Goal: Task Accomplishment & Management: Complete application form

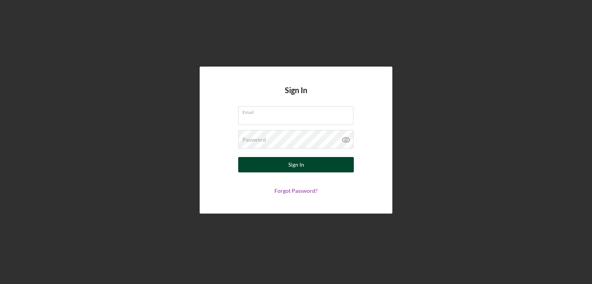
type input "[PERSON_NAME][EMAIL_ADDRESS][DOMAIN_NAME]"
click at [292, 163] on div "Sign In" at bounding box center [296, 164] width 16 height 15
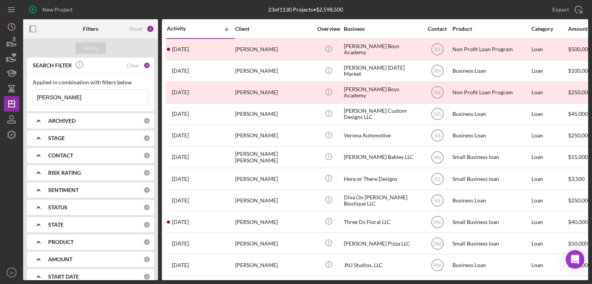
click at [72, 99] on input "[PERSON_NAME]" at bounding box center [90, 97] width 115 height 15
type input "t"
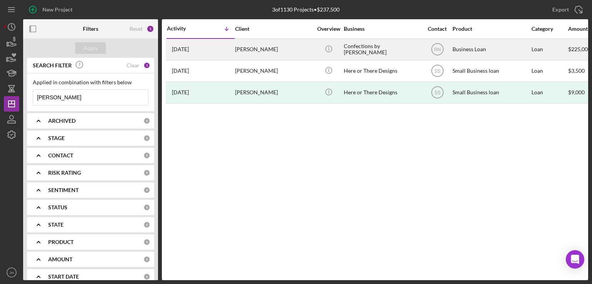
type input "[PERSON_NAME]"
click at [251, 48] on div "[PERSON_NAME]" at bounding box center [273, 49] width 77 height 20
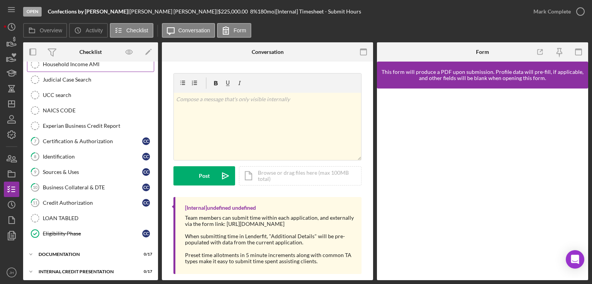
scroll to position [148, 0]
click at [14, 233] on icon "button" at bounding box center [11, 235] width 19 height 19
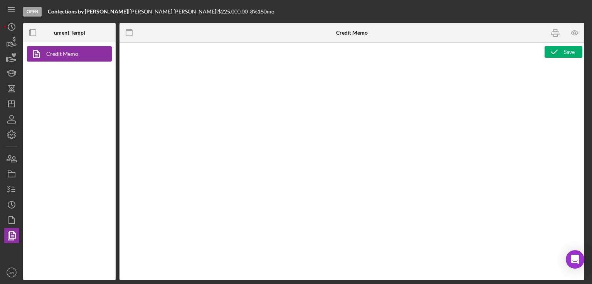
type textarea "<p style="margin: 0 0 0 149.8pt; font-size: 10pt; font-family: 'Times New Roman…"
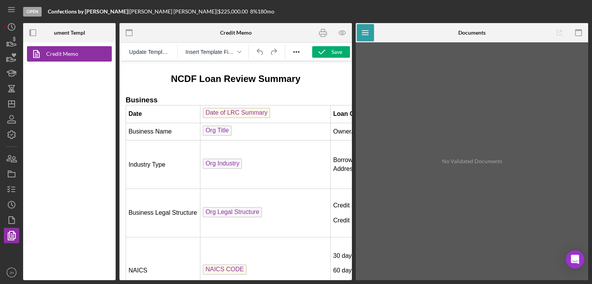
scroll to position [146, 0]
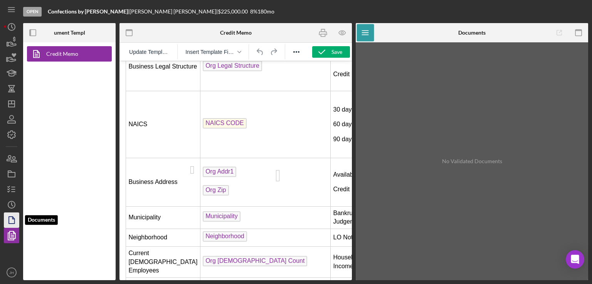
click at [13, 218] on icon "button" at bounding box center [14, 218] width 2 height 2
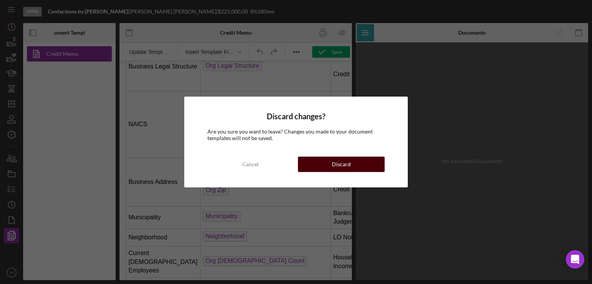
click at [359, 163] on button "Discard" at bounding box center [341, 164] width 87 height 15
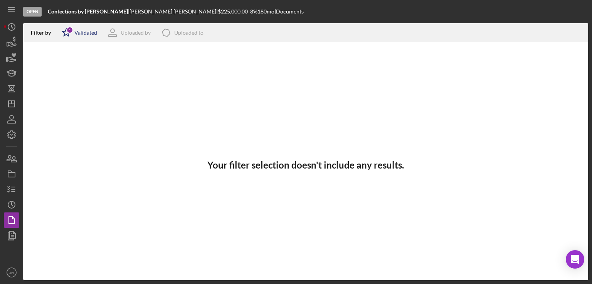
click at [85, 35] on div "Validated" at bounding box center [85, 33] width 23 height 6
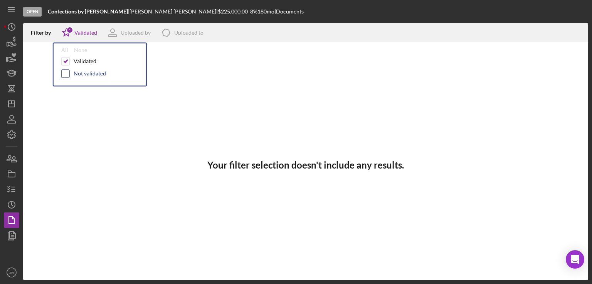
click at [65, 76] on input "checkbox" at bounding box center [66, 74] width 8 height 8
checkbox input "true"
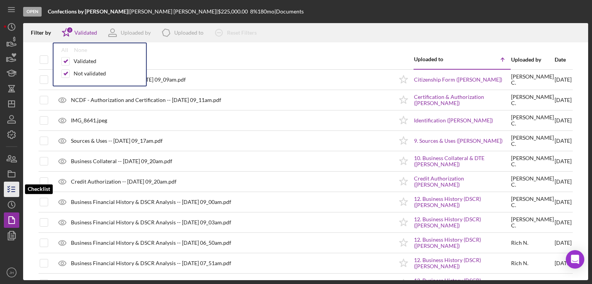
click at [12, 190] on line "button" at bounding box center [13, 190] width 3 height 0
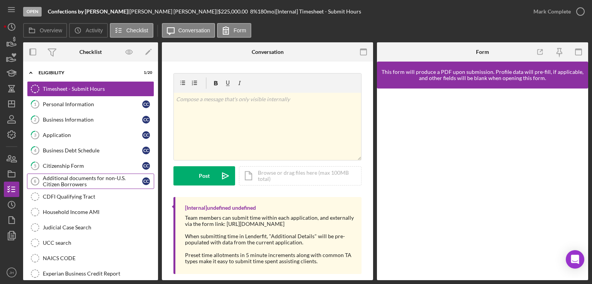
scroll to position [148, 0]
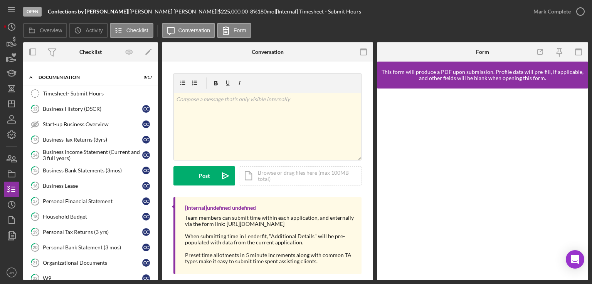
scroll to position [411, 0]
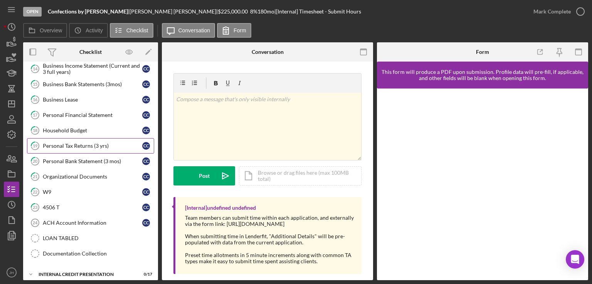
click at [68, 143] on div "Personal Tax Returns (3 yrs)" at bounding box center [92, 146] width 99 height 6
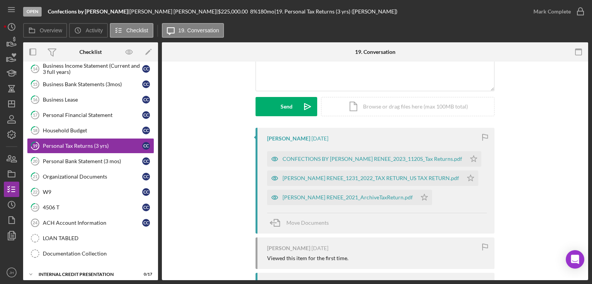
scroll to position [86, 0]
click at [395, 158] on div "CONFECTIONS BY [PERSON_NAME] RENEE_2023_1120S_Tax Returns.pdf" at bounding box center [372, 158] width 180 height 6
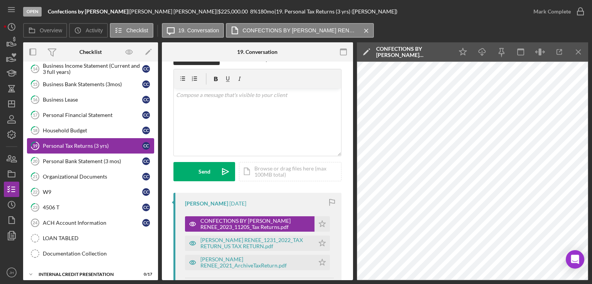
scroll to position [19, 0]
click at [65, 148] on link "19 Personal Tax Returns (3 yrs) C C" at bounding box center [90, 145] width 127 height 15
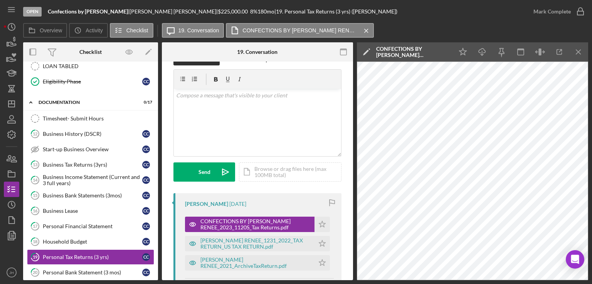
scroll to position [299, 0]
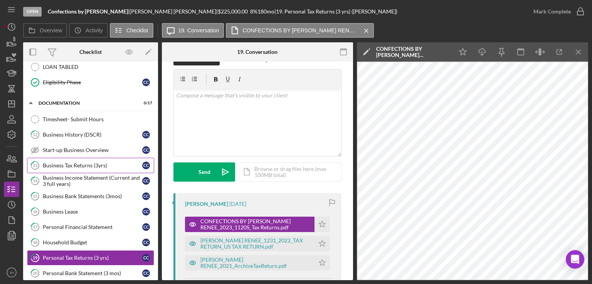
click at [83, 163] on div "Business Tax Returns (3yrs)" at bounding box center [92, 166] width 99 height 6
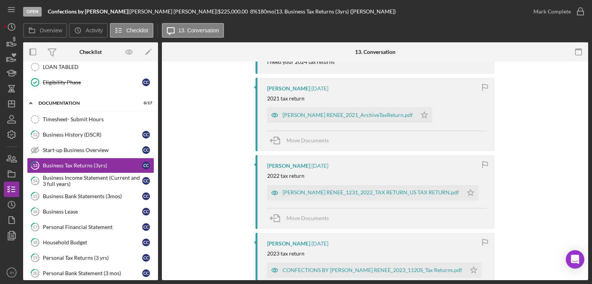
scroll to position [386, 0]
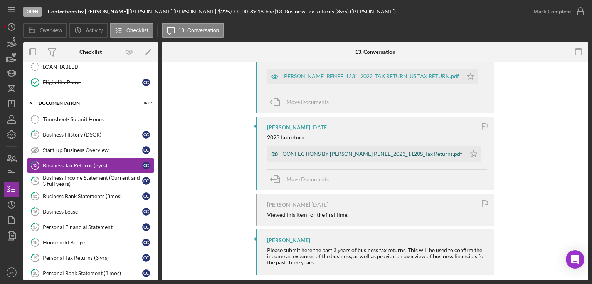
click at [335, 158] on div "CONFECTIONS BY [PERSON_NAME] RENEE_2023_1120S_Tax Returns.pdf" at bounding box center [366, 153] width 199 height 15
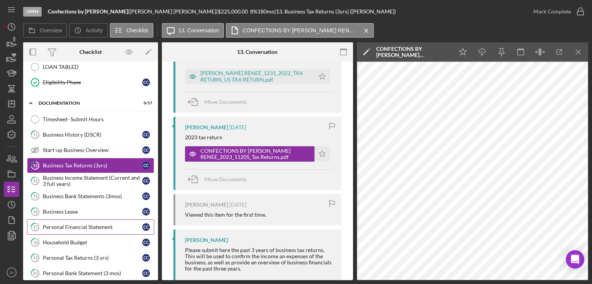
click at [71, 224] on div "Personal Financial Statement" at bounding box center [92, 227] width 99 height 6
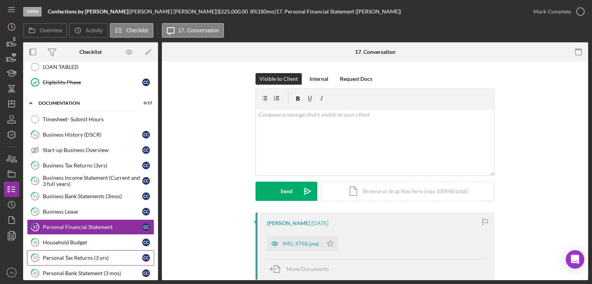
click at [71, 255] on div "Personal Tax Returns (3 yrs)" at bounding box center [92, 258] width 99 height 6
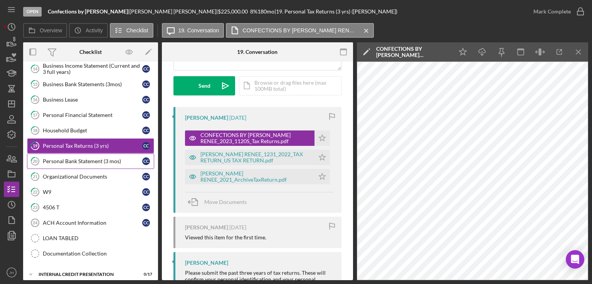
scroll to position [411, 0]
click at [65, 159] on div "Personal Bank Statement (3 mos)" at bounding box center [92, 162] width 99 height 6
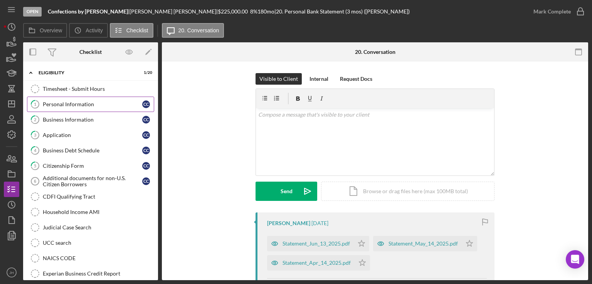
click at [75, 105] on div "Personal Information" at bounding box center [92, 104] width 99 height 6
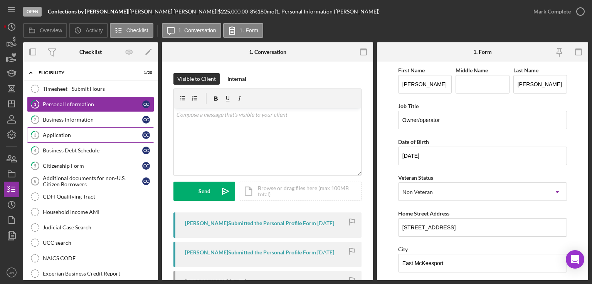
click at [52, 139] on link "3 Application C C" at bounding box center [90, 135] width 127 height 15
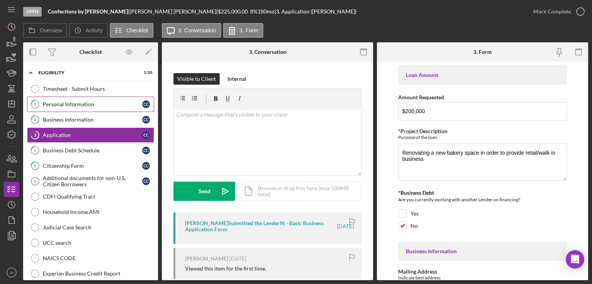
click at [74, 103] on div "Personal Information" at bounding box center [92, 104] width 99 height 6
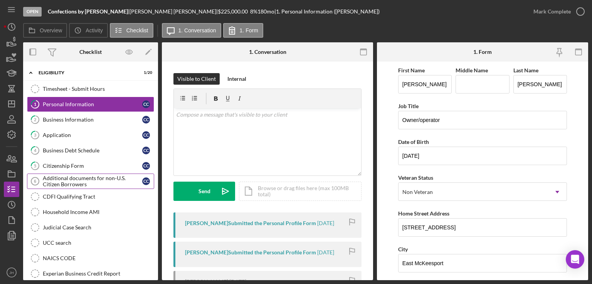
scroll to position [39, 0]
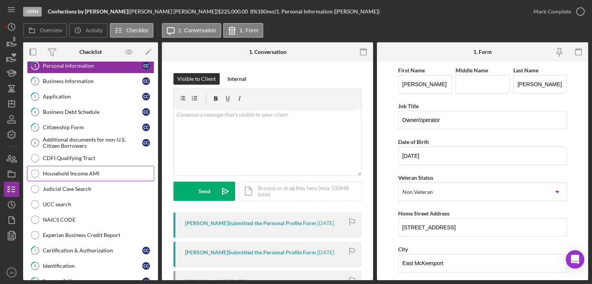
click at [77, 171] on div "Household Income AMI" at bounding box center [98, 174] width 111 height 6
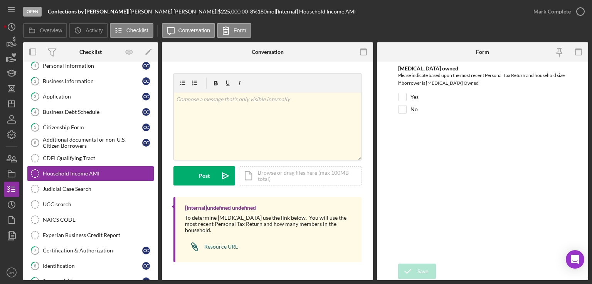
click at [222, 244] on div "Resource URL" at bounding box center [221, 247] width 34 height 6
